Goal: Communication & Community: Participate in discussion

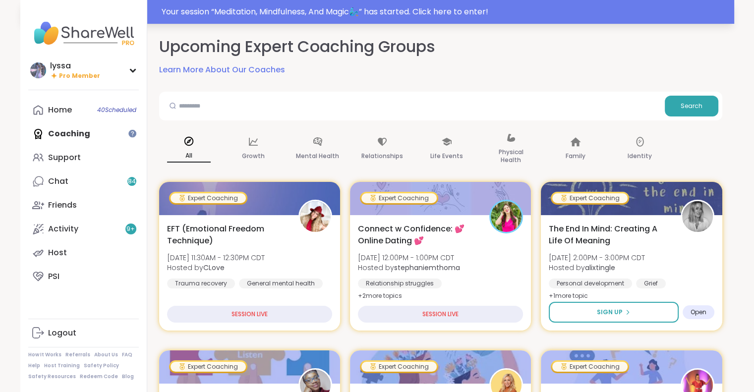
click at [682, 11] on div "Your session “ Meditation, Mindfulness, And Magic🧞‍♂️ ” has started. Click here…" at bounding box center [445, 12] width 567 height 12
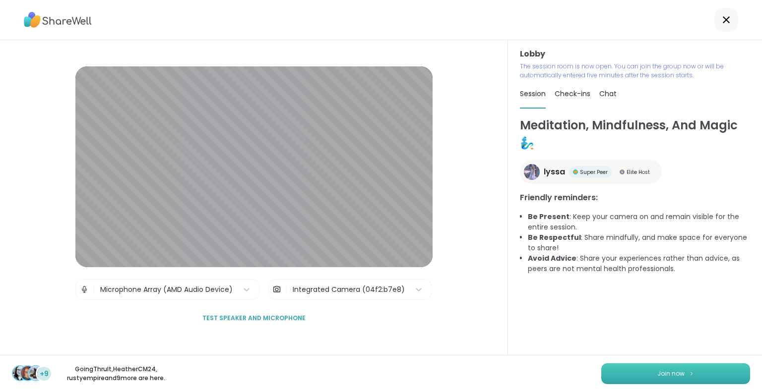
click at [688, 373] on img at bounding box center [691, 373] width 6 height 5
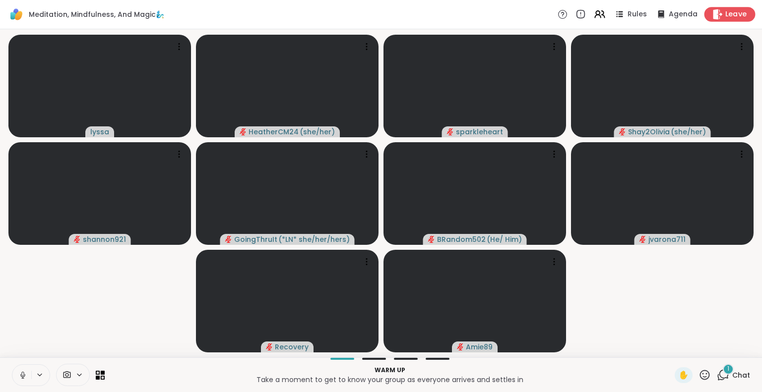
click at [733, 12] on span "Leave" at bounding box center [736, 14] width 22 height 10
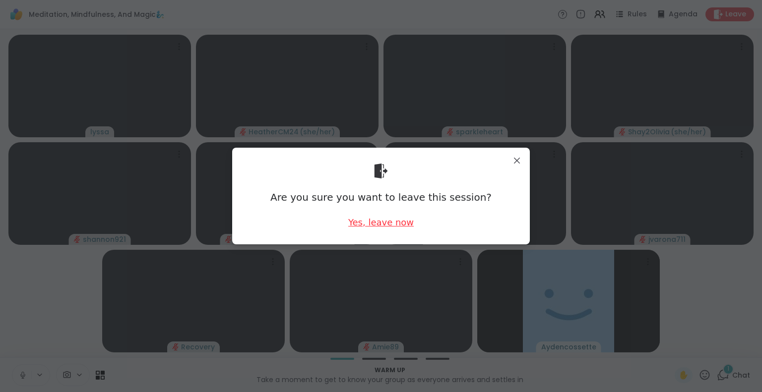
click at [383, 222] on div "Yes, leave now" at bounding box center [380, 222] width 65 height 12
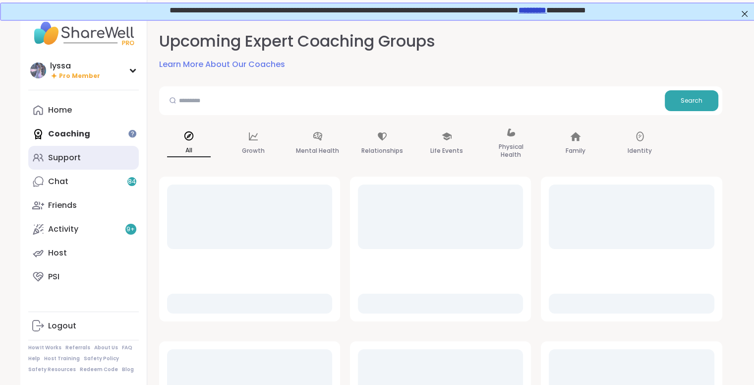
click at [79, 159] on div "Support" at bounding box center [64, 157] width 33 height 11
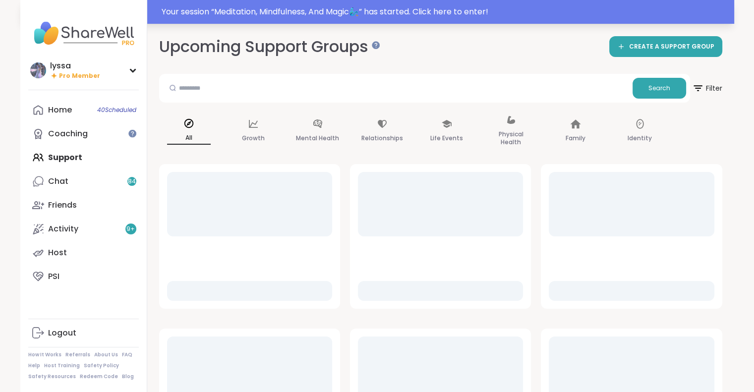
click at [706, 11] on div "Your session “ Meditation, Mindfulness, And Magic🧞‍♂️ ” has started. Click here…" at bounding box center [445, 12] width 567 height 12
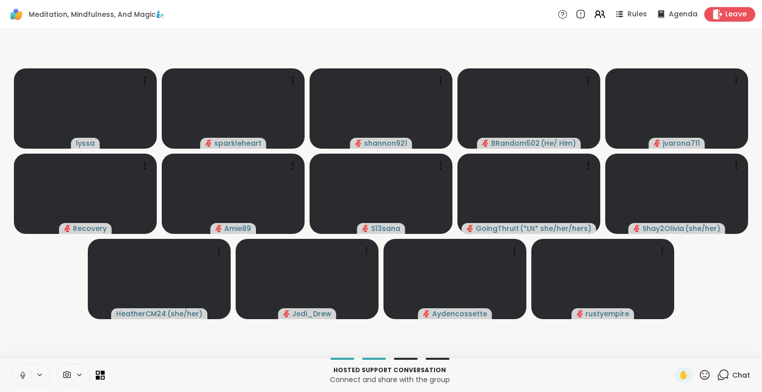
click at [728, 15] on span "Leave" at bounding box center [736, 14] width 22 height 10
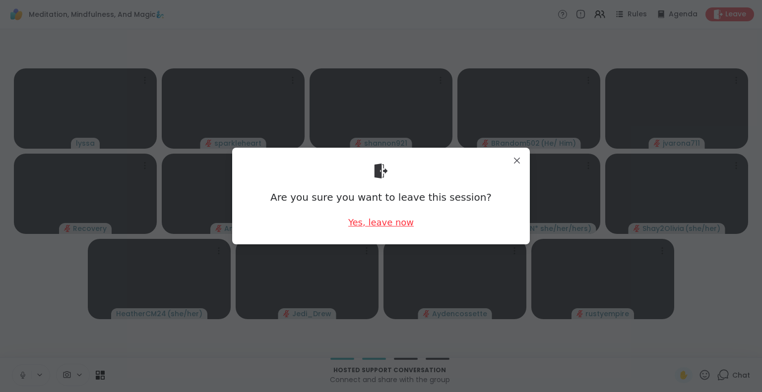
click at [363, 222] on div "Yes, leave now" at bounding box center [380, 222] width 65 height 12
